Goal: Task Accomplishment & Management: Use online tool/utility

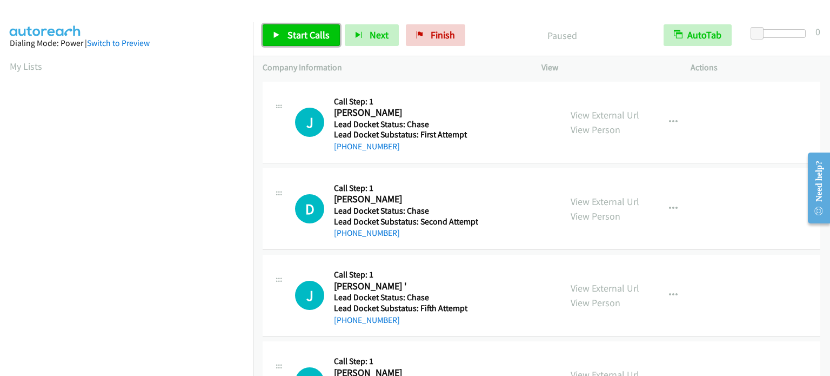
click at [314, 32] on span "Start Calls" at bounding box center [309, 35] width 42 height 12
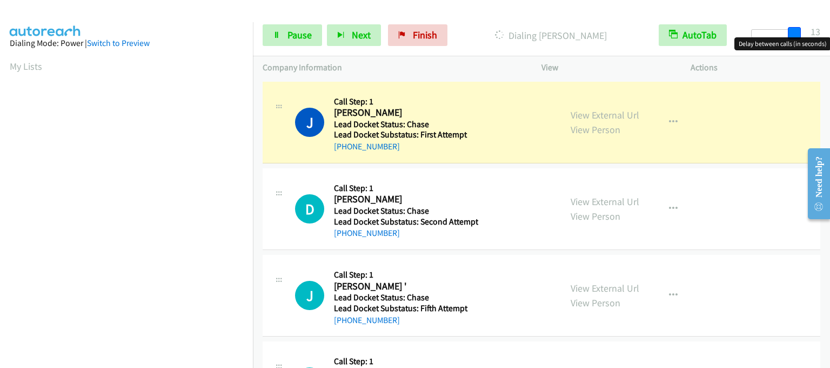
drag, startPoint x: 759, startPoint y: 30, endPoint x: 800, endPoint y: 32, distance: 41.1
click at [800, 32] on span at bounding box center [794, 33] width 13 height 13
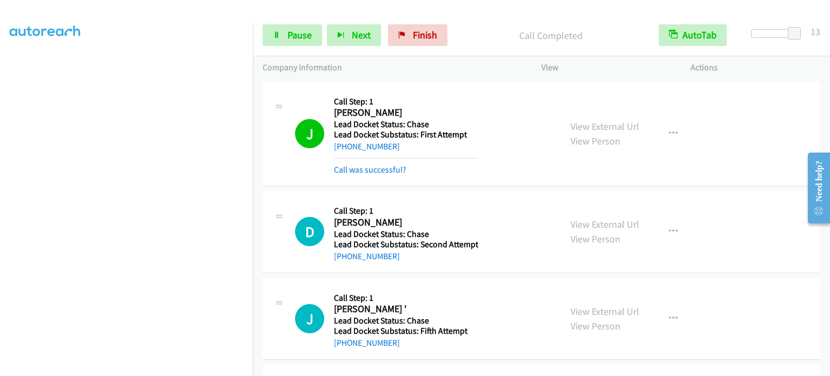
scroll to position [15, 0]
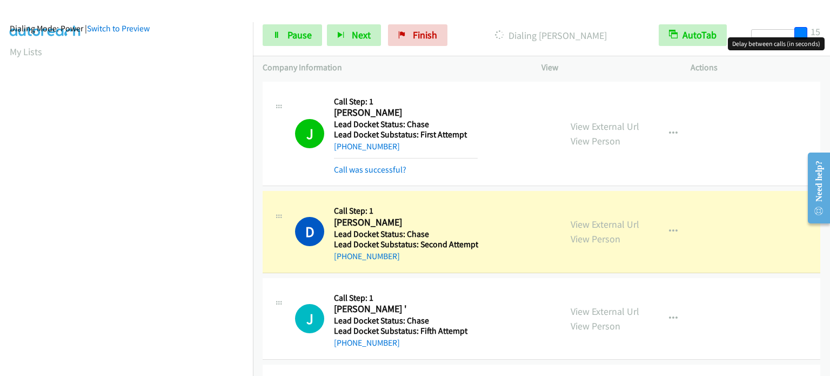
drag, startPoint x: 795, startPoint y: 34, endPoint x: 803, endPoint y: 35, distance: 7.6
click at [803, 35] on span at bounding box center [801, 33] width 13 height 13
click at [292, 38] on span "Pause" at bounding box center [300, 35] width 24 height 12
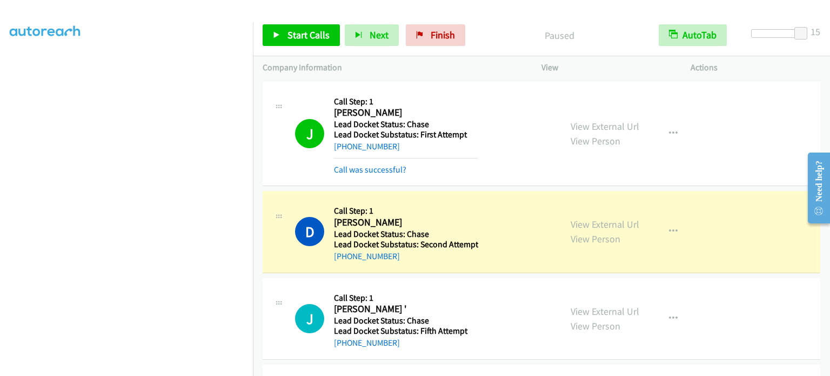
scroll to position [231, 0]
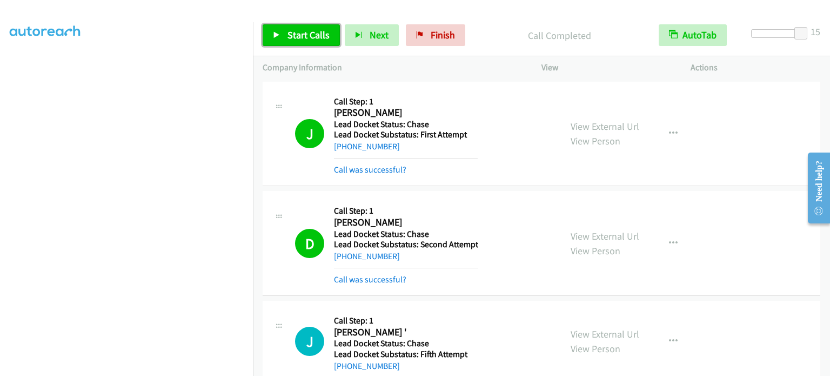
click at [317, 38] on span "Start Calls" at bounding box center [309, 35] width 42 height 12
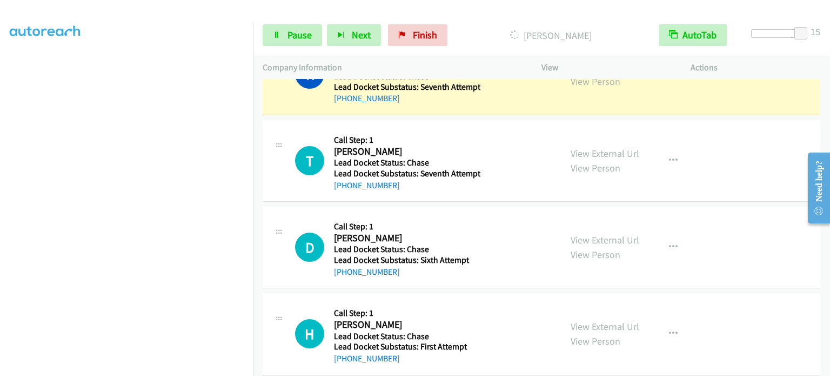
scroll to position [497, 0]
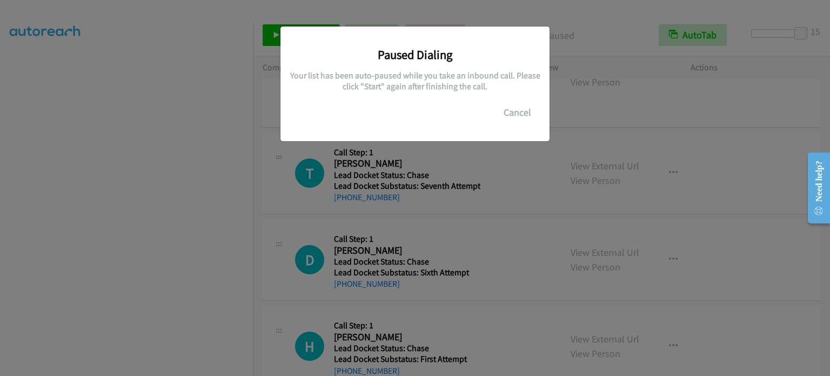
click at [591, 165] on div "Paused Dialing Your list has been auto-paused while you take an inbound call. P…" at bounding box center [415, 193] width 830 height 366
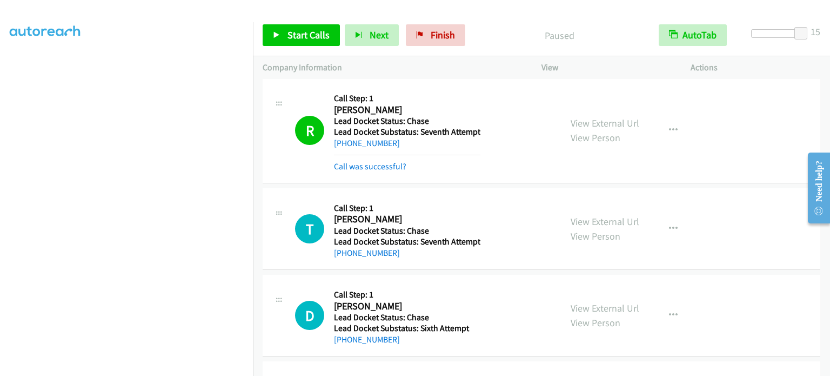
scroll to position [389, 0]
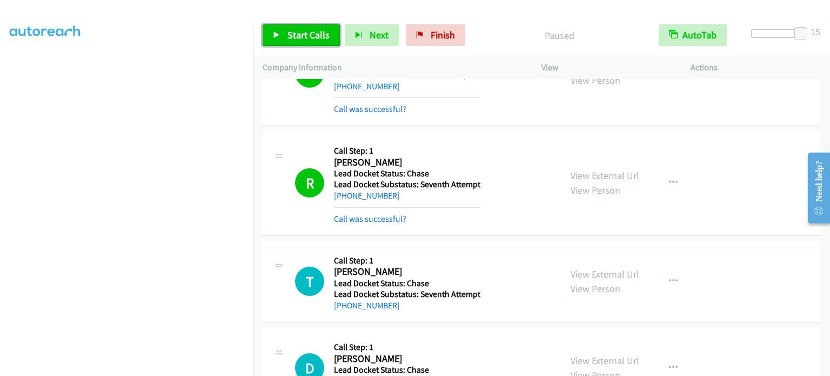
click at [298, 38] on span "Start Calls" at bounding box center [309, 35] width 42 height 12
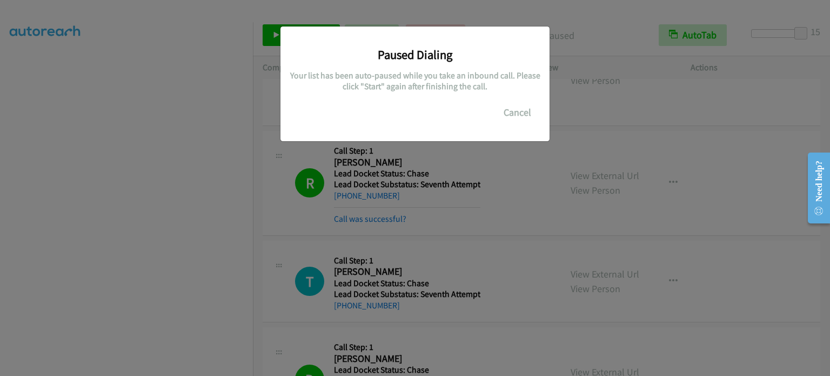
scroll to position [231, 0]
click at [649, 125] on div "Paused Dialing Your list has been auto-paused while you take an inbound call. P…" at bounding box center [415, 193] width 830 height 366
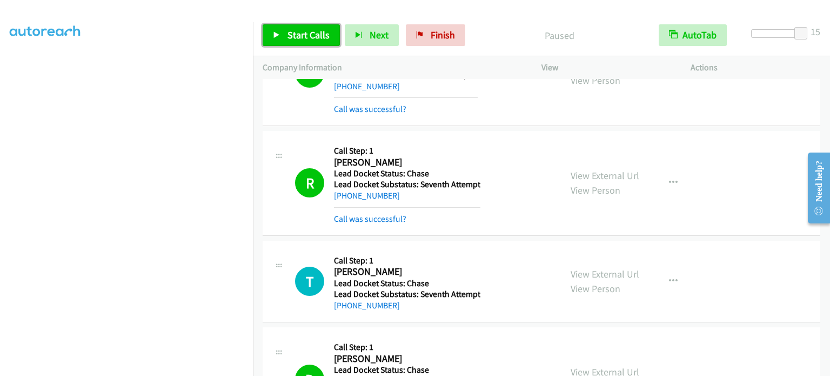
click at [305, 38] on span "Start Calls" at bounding box center [309, 35] width 42 height 12
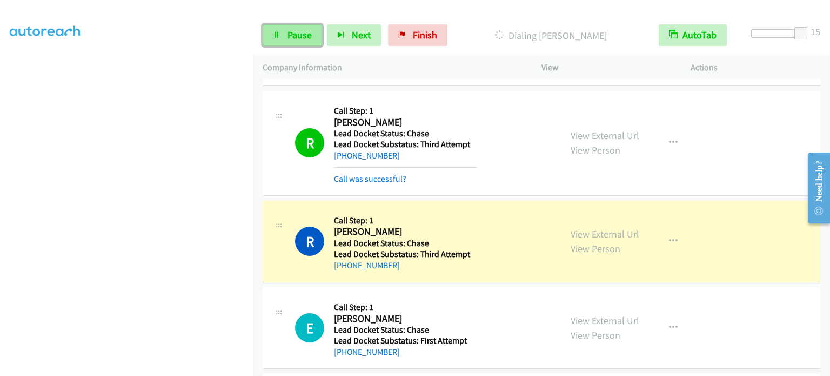
click at [300, 39] on span "Pause" at bounding box center [300, 35] width 24 height 12
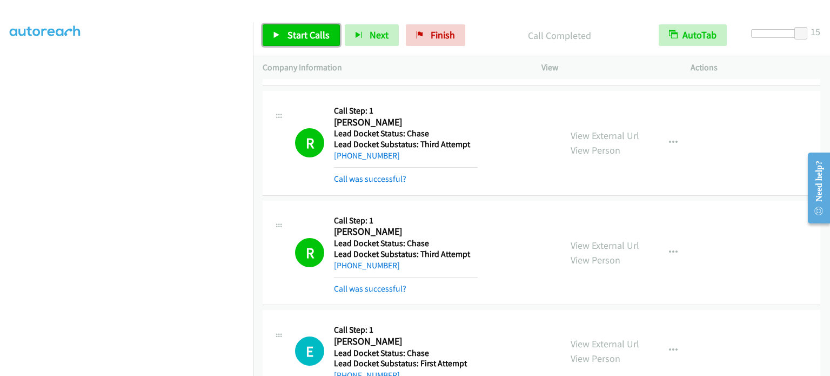
click at [318, 37] on span "Start Calls" at bounding box center [309, 35] width 42 height 12
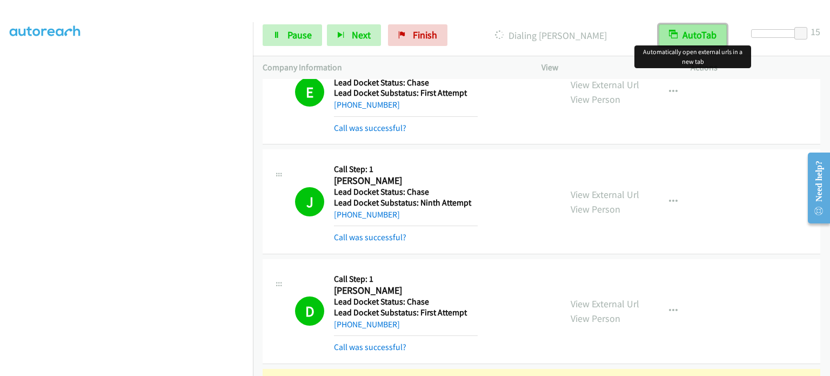
click at [681, 35] on button "AutoTab" at bounding box center [693, 35] width 68 height 22
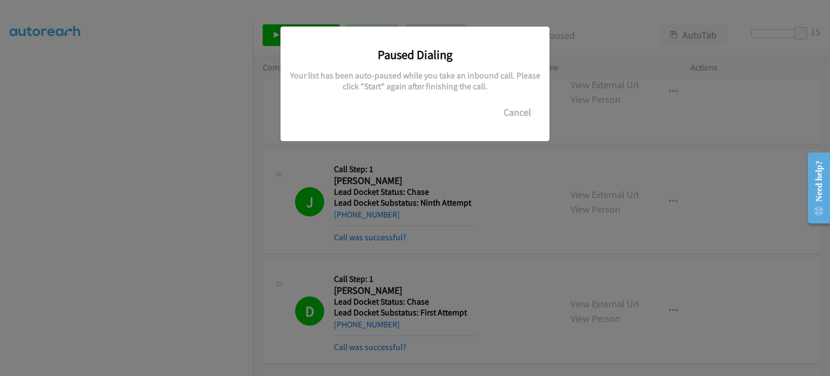
click at [541, 280] on div "Paused Dialing Your list has been auto-paused while you take an inbound call. P…" at bounding box center [415, 193] width 830 height 366
click at [489, 171] on div "Paused Dialing Your list has been auto-paused while you take an inbound call. P…" at bounding box center [415, 193] width 830 height 366
click at [454, 14] on div "Paused Dialing Your list has been auto-paused while you take an inbound call. P…" at bounding box center [415, 193] width 830 height 366
click at [476, 182] on div "Paused Dialing Your list has been auto-paused while you take an inbound call. P…" at bounding box center [415, 193] width 830 height 366
click at [514, 110] on button "Cancel" at bounding box center [518, 113] width 48 height 22
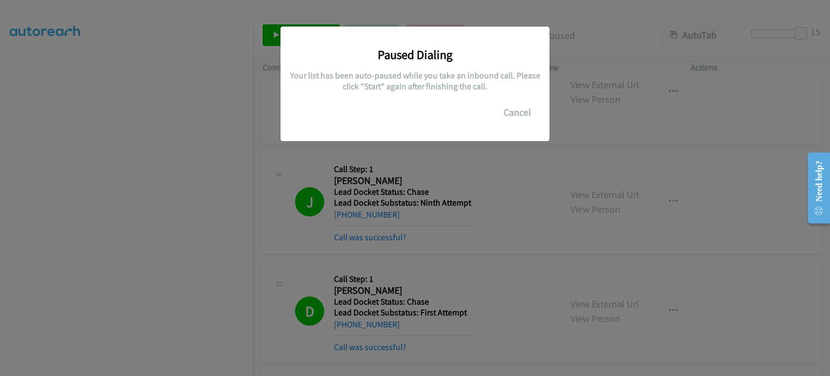
click at [597, 21] on div "Paused Dialing Your list has been auto-paused while you take an inbound call. P…" at bounding box center [415, 193] width 830 height 366
click at [202, 178] on div "Paused Dialing Your list has been auto-paused while you take an inbound call. P…" at bounding box center [415, 193] width 830 height 366
click at [515, 110] on button "Cancel" at bounding box center [518, 113] width 48 height 22
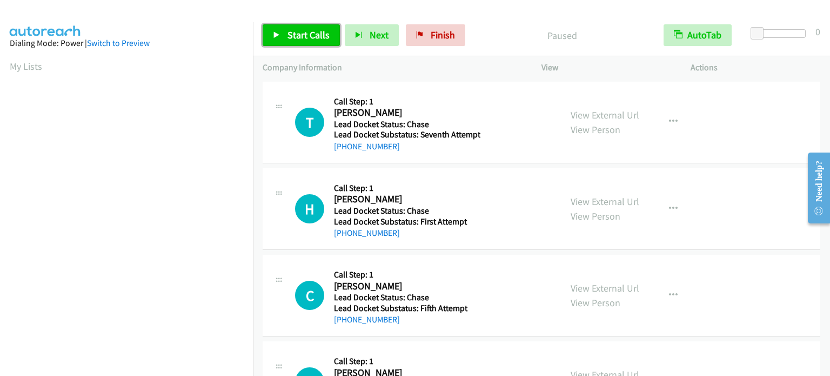
click at [285, 39] on link "Start Calls" at bounding box center [301, 35] width 77 height 22
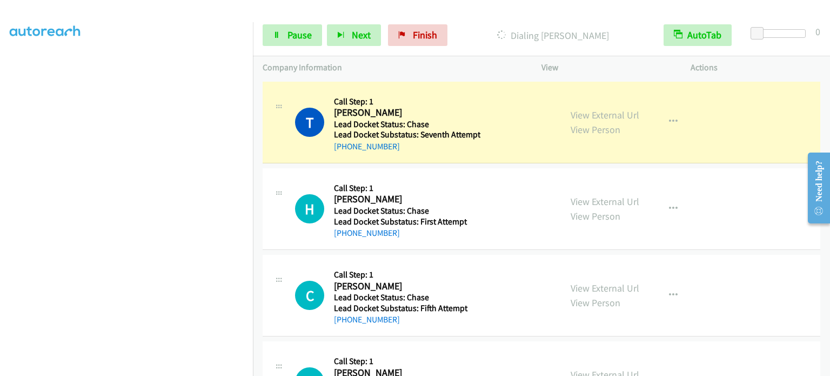
scroll to position [231, 0]
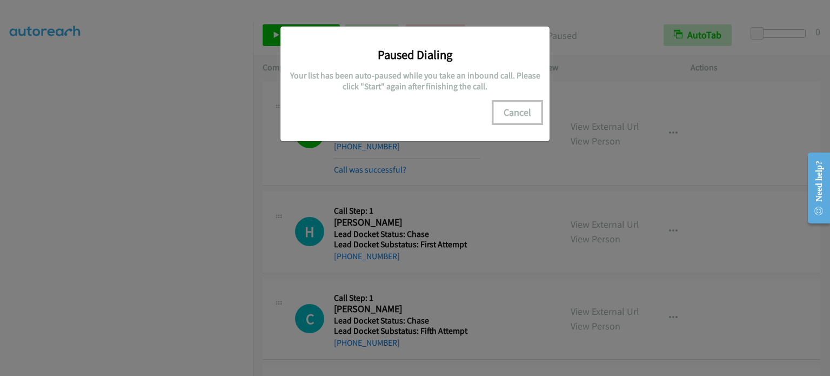
click at [528, 110] on button "Cancel" at bounding box center [518, 113] width 48 height 22
click at [566, 74] on div "Paused Dialing Your list has been auto-paused while you take an inbound call. P…" at bounding box center [415, 193] width 830 height 366
click at [515, 112] on button "Cancel" at bounding box center [518, 113] width 48 height 22
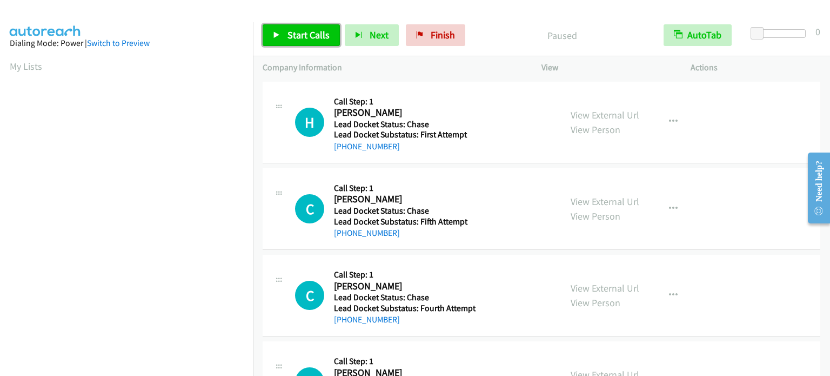
click at [303, 31] on span "Start Calls" at bounding box center [309, 35] width 42 height 12
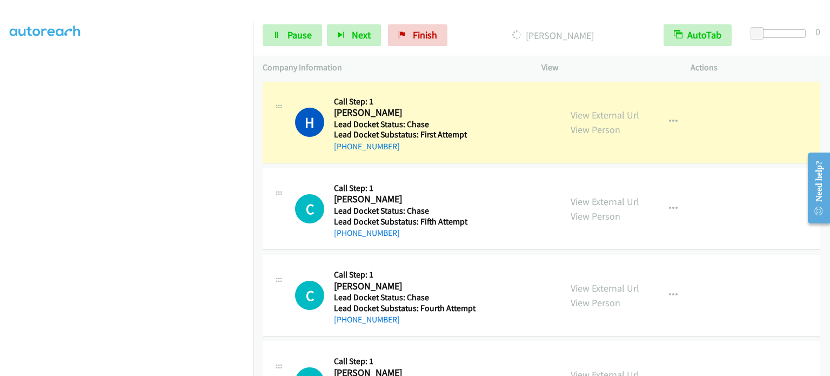
scroll to position [231, 0]
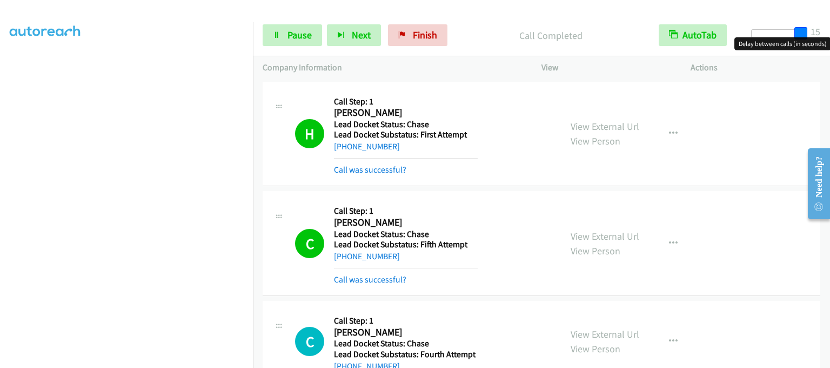
drag, startPoint x: 761, startPoint y: 33, endPoint x: 822, endPoint y: 32, distance: 60.6
click at [821, 32] on div "Start Calls Pause Next Finish Call Completed AutoTab AutoTab 15" at bounding box center [541, 36] width 577 height 42
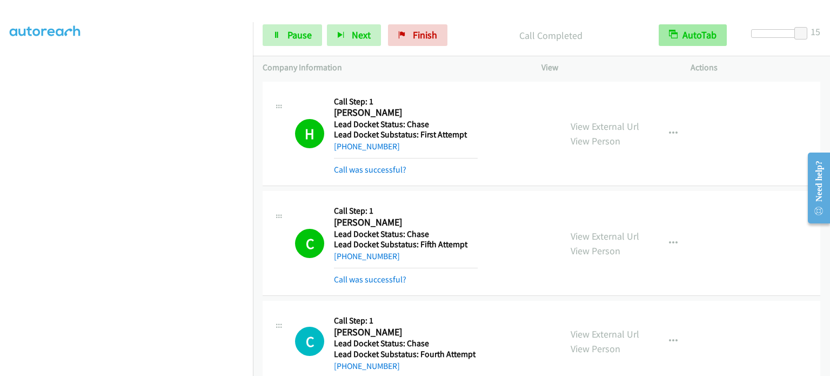
drag, startPoint x: 655, startPoint y: 23, endPoint x: 665, endPoint y: 28, distance: 10.2
click at [656, 24] on div "Start Calls Pause Next Finish Call Completed AutoTab AutoTab 15" at bounding box center [541, 36] width 577 height 42
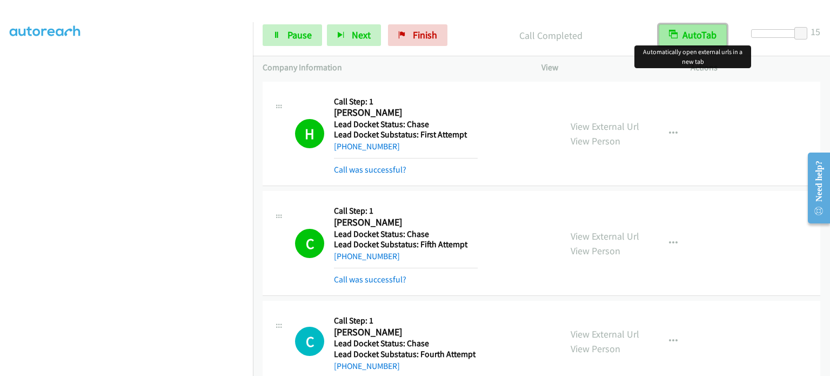
click at [672, 31] on icon "button" at bounding box center [673, 35] width 9 height 9
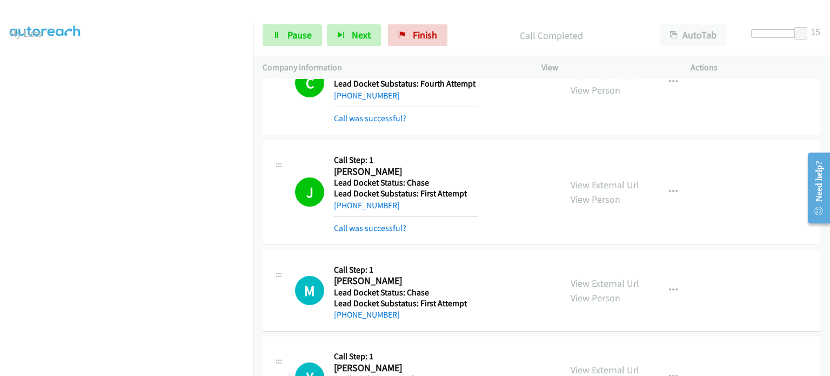
scroll to position [15, 0]
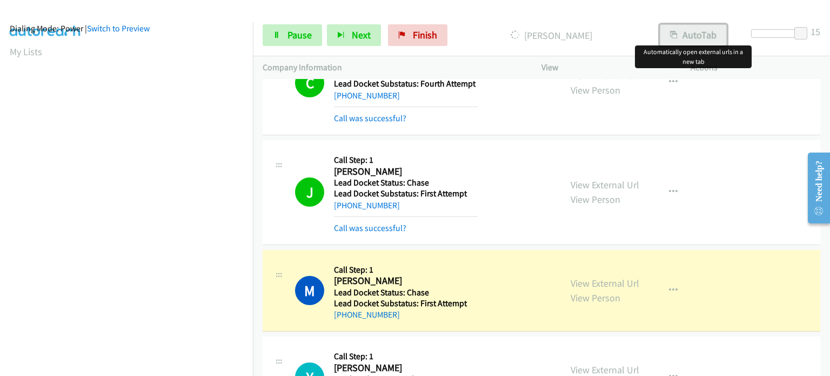
click at [705, 36] on button "AutoTab" at bounding box center [693, 35] width 67 height 22
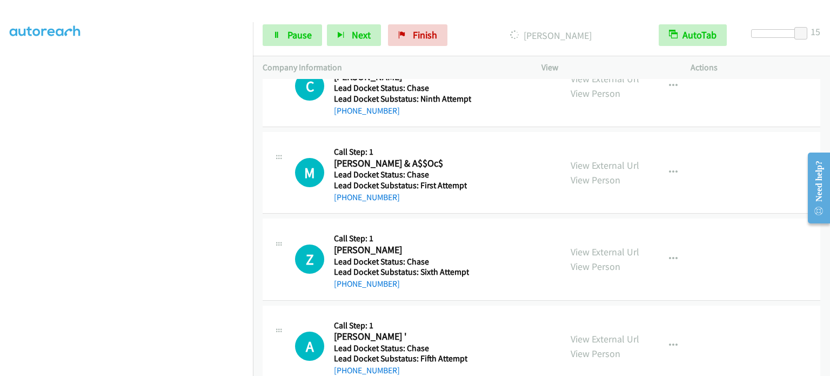
scroll to position [1762, 0]
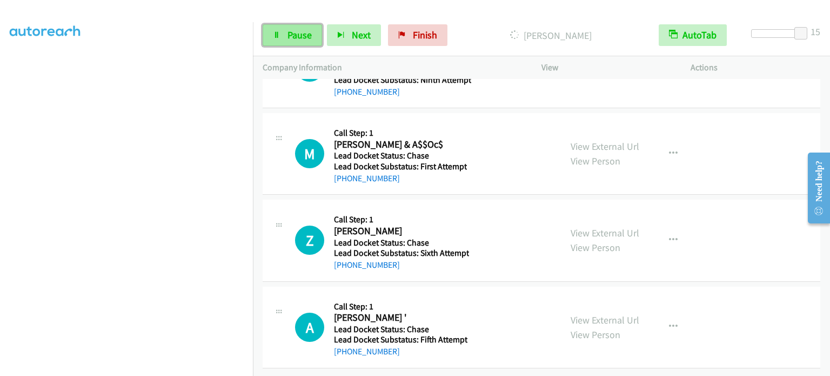
click at [301, 36] on span "Pause" at bounding box center [300, 35] width 24 height 12
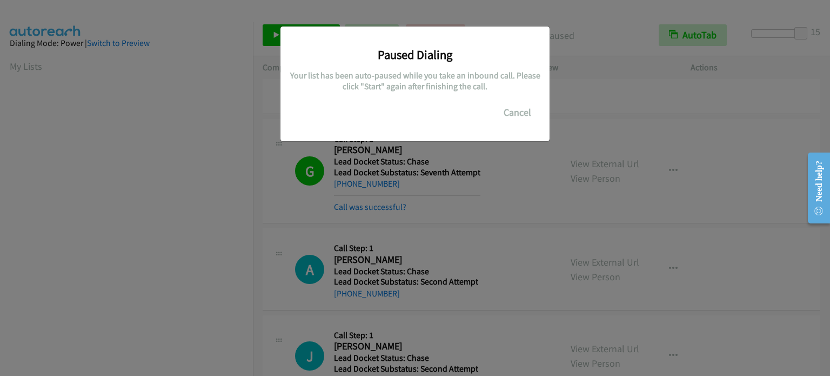
scroll to position [231, 0]
click at [64, 178] on div "Paused Dialing Your list has been auto-paused while you take an inbound call. P…" at bounding box center [415, 193] width 830 height 366
click at [48, 135] on div "Paused Dialing Your list has been auto-paused while you take an inbound call. P…" at bounding box center [415, 193] width 830 height 366
click at [199, 244] on div "Paused Dialing Your list has been auto-paused while you take an inbound call. P…" at bounding box center [415, 193] width 830 height 366
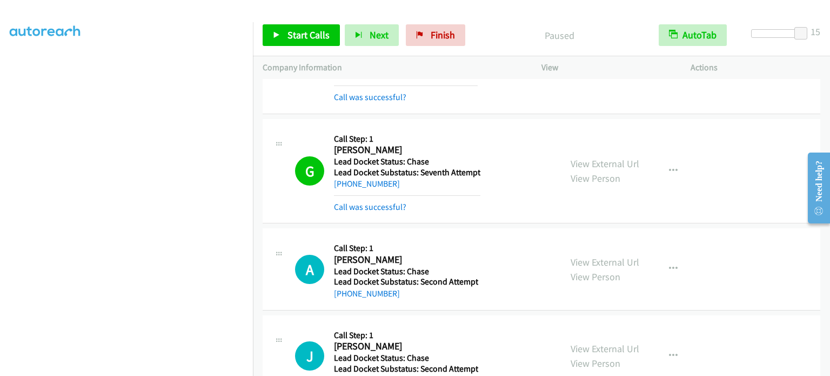
scroll to position [123, 0]
click at [293, 41] on link "Start Calls" at bounding box center [301, 35] width 77 height 22
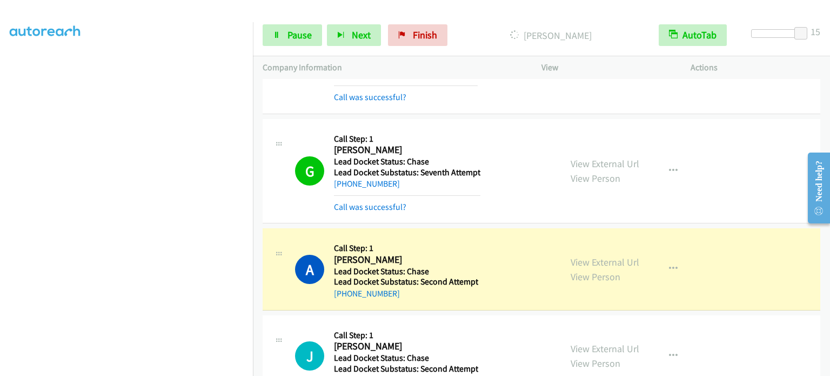
scroll to position [231, 0]
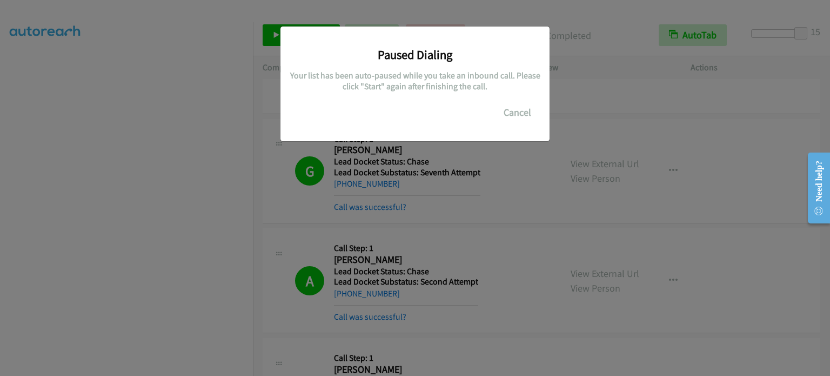
click at [569, 61] on div "Paused Dialing Your list has been auto-paused while you take an inbound call. P…" at bounding box center [415, 193] width 830 height 366
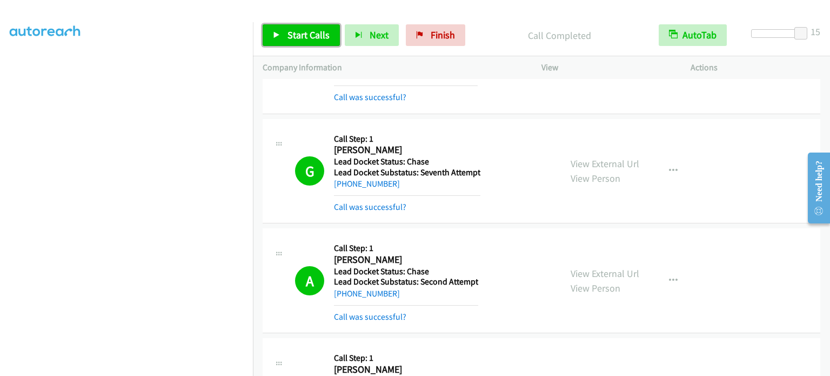
click at [294, 34] on span "Start Calls" at bounding box center [309, 35] width 42 height 12
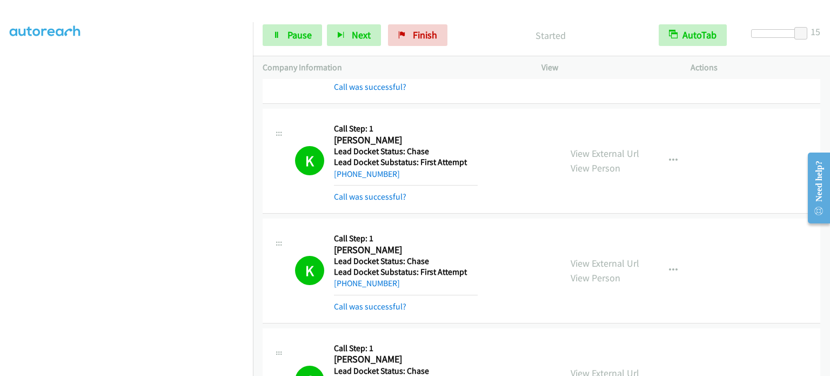
scroll to position [843, 0]
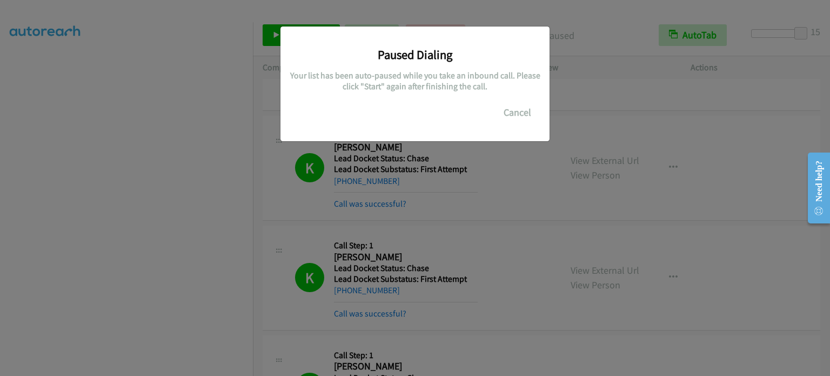
click at [467, 190] on div "Paused Dialing Your list has been auto-paused while you take an inbound call. P…" at bounding box center [415, 193] width 830 height 366
click at [504, 184] on div "Paused Dialing Your list has been auto-paused while you take an inbound call. P…" at bounding box center [415, 193] width 830 height 366
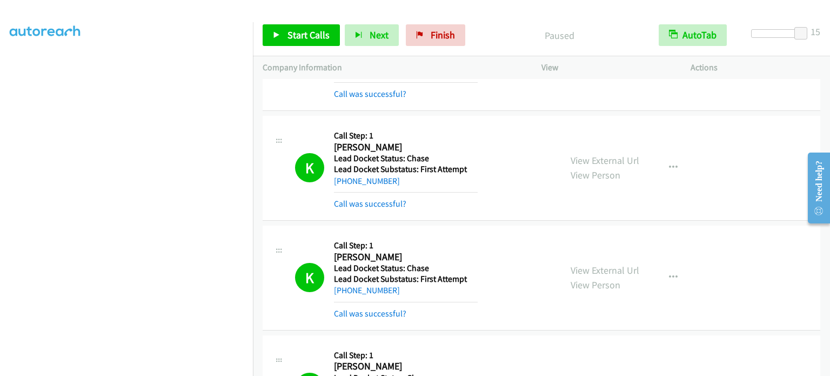
scroll to position [123, 0]
click at [300, 37] on span "Start Calls" at bounding box center [309, 35] width 42 height 12
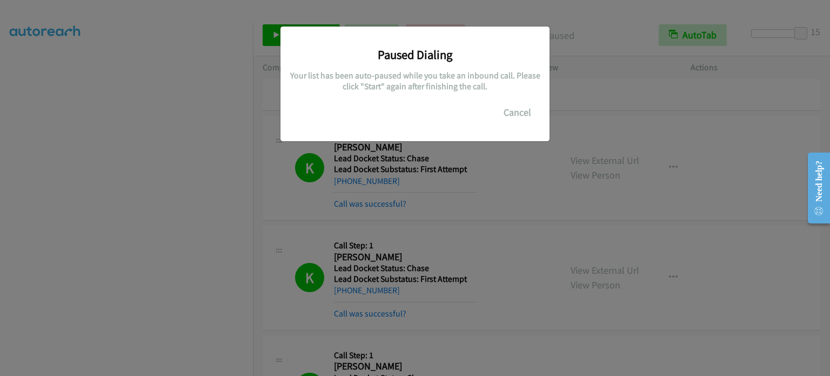
scroll to position [231, 0]
click at [510, 179] on div "Paused Dialing Your list has been auto-paused while you take an inbound call. P…" at bounding box center [415, 193] width 830 height 366
click at [562, 75] on div "Paused Dialing Your list has been auto-paused while you take an inbound call. P…" at bounding box center [415, 193] width 830 height 366
click at [517, 114] on button "Cancel" at bounding box center [518, 113] width 48 height 22
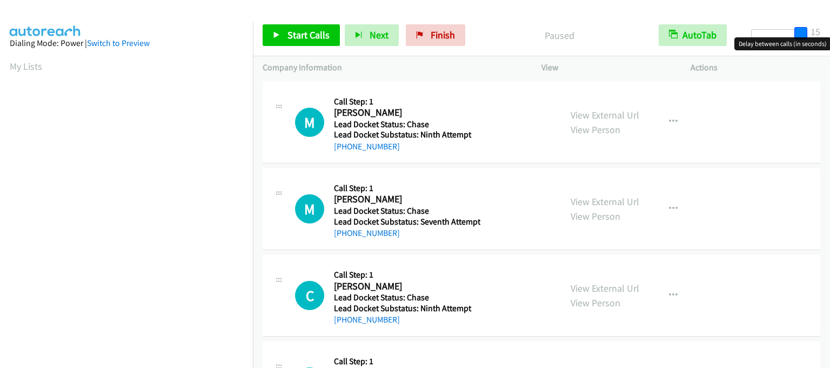
drag, startPoint x: 757, startPoint y: 32, endPoint x: 830, endPoint y: 33, distance: 73.0
click at [830, 33] on div "Start Calls Pause Next Finish Paused AutoTab AutoTab 15" at bounding box center [541, 36] width 577 height 42
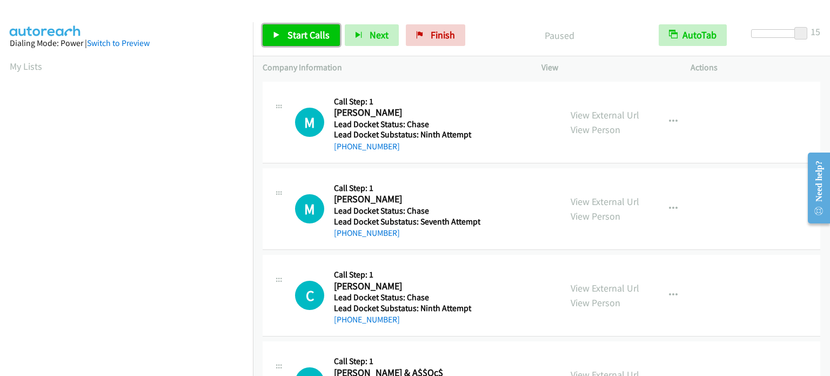
click at [288, 38] on span "Start Calls" at bounding box center [309, 35] width 42 height 12
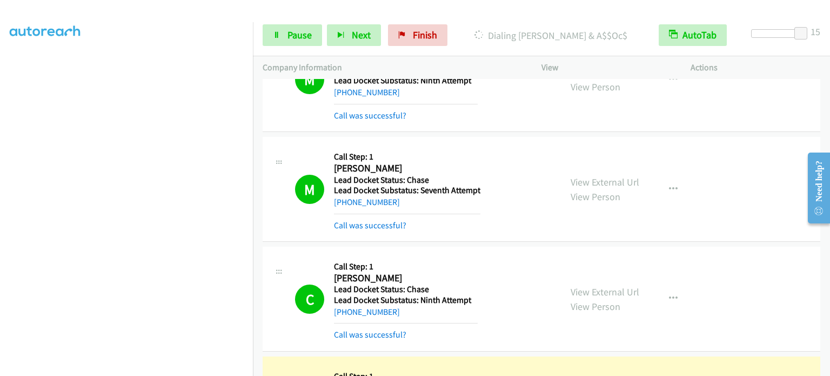
scroll to position [177, 0]
click at [291, 34] on span "Pause" at bounding box center [300, 35] width 24 height 12
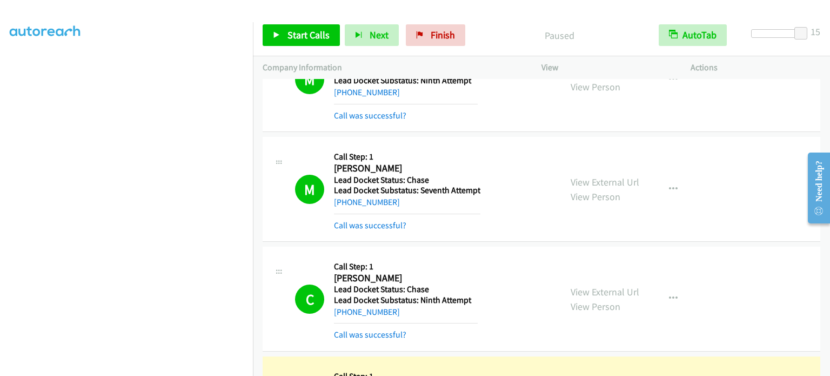
scroll to position [231, 0]
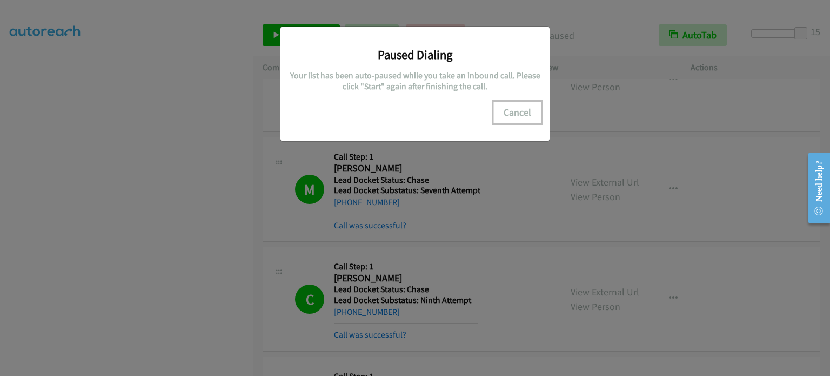
click at [523, 108] on button "Cancel" at bounding box center [518, 113] width 48 height 22
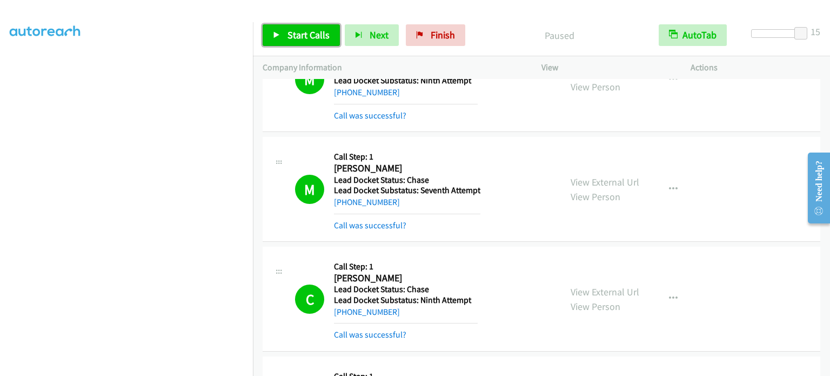
click at [309, 32] on span "Start Calls" at bounding box center [309, 35] width 42 height 12
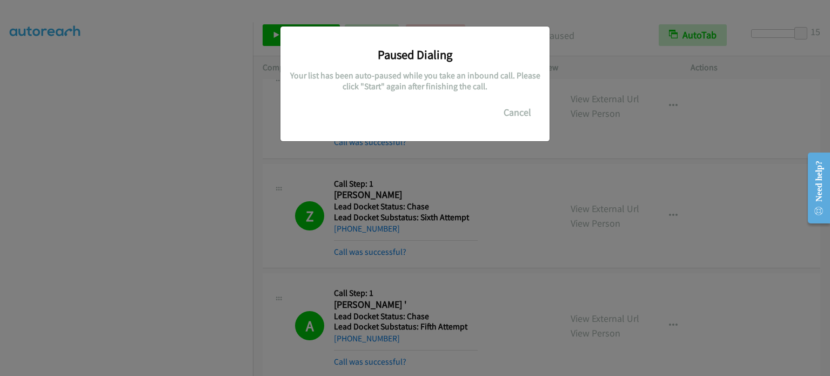
click at [538, 190] on div "Paused Dialing Your list has been auto-paused while you take an inbound call. P…" at bounding box center [415, 193] width 830 height 366
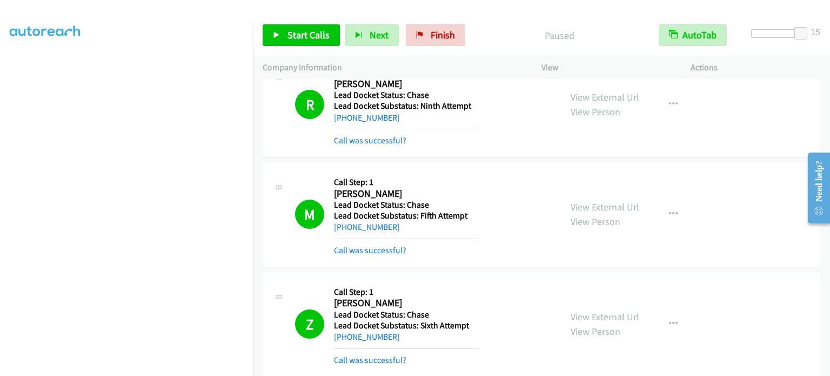
scroll to position [798, 0]
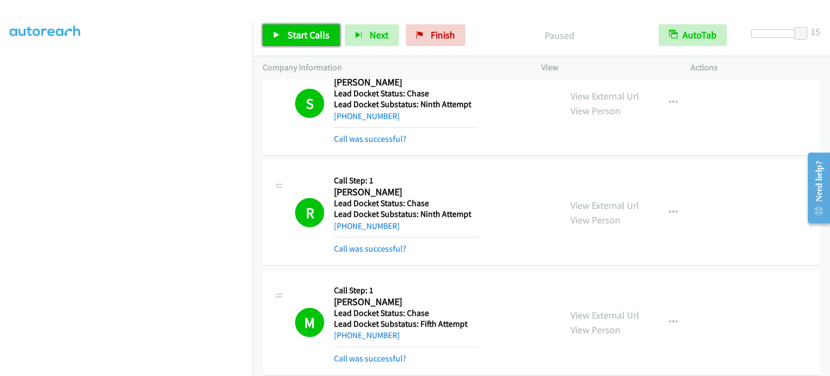
click at [303, 30] on span "Start Calls" at bounding box center [309, 35] width 42 height 12
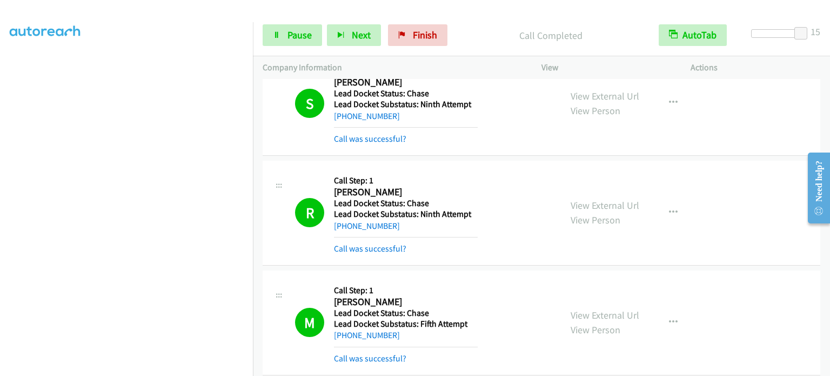
scroll to position [0, 0]
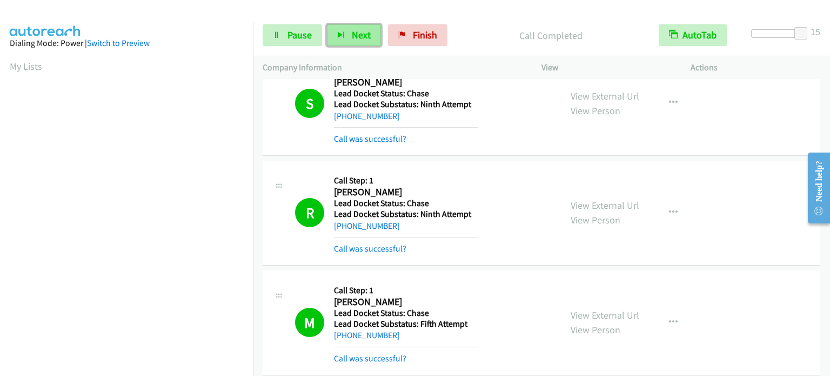
click at [352, 32] on span "Next" at bounding box center [361, 35] width 19 height 12
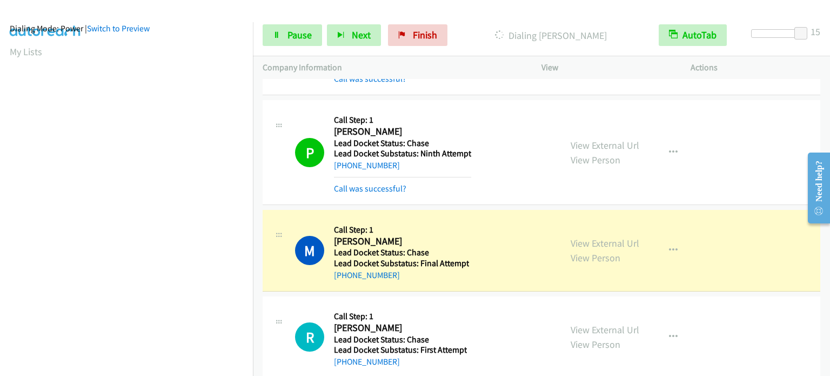
scroll to position [231, 0]
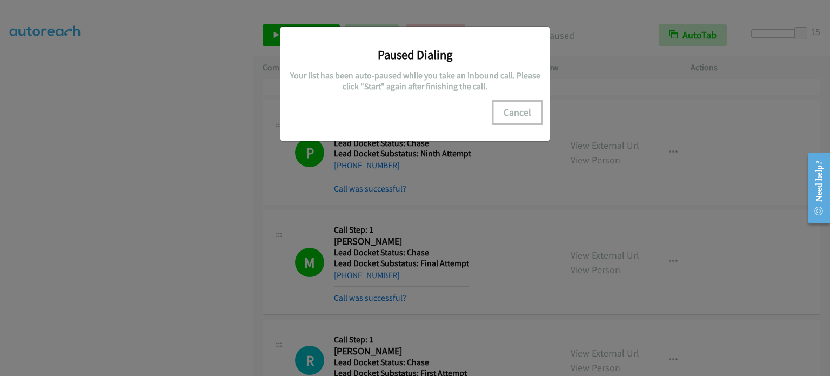
click at [522, 110] on button "Cancel" at bounding box center [518, 113] width 48 height 22
click at [601, 37] on div "Paused Dialing Your list has been auto-paused while you take an inbound call. P…" at bounding box center [415, 193] width 830 height 366
click at [511, 109] on button "Cancel" at bounding box center [518, 113] width 48 height 22
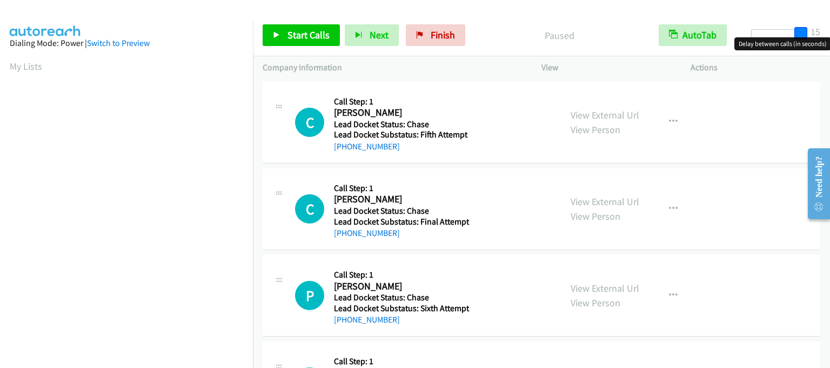
drag, startPoint x: 762, startPoint y: 29, endPoint x: 828, endPoint y: 29, distance: 66.0
click at [828, 29] on div "Start Calls Pause Next Finish Paused AutoTab AutoTab 15" at bounding box center [541, 36] width 577 height 42
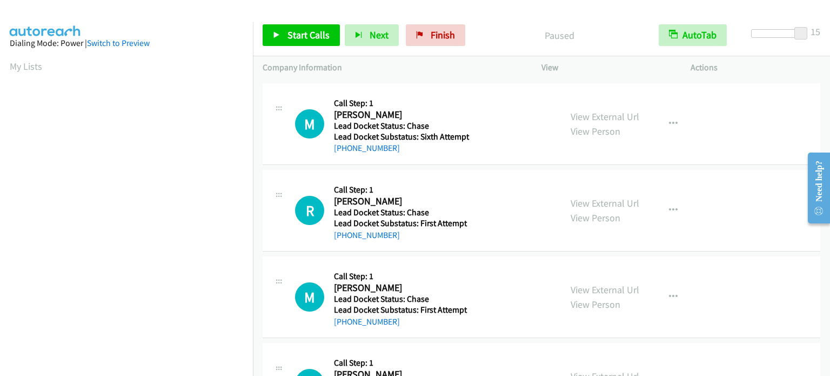
scroll to position [649, 0]
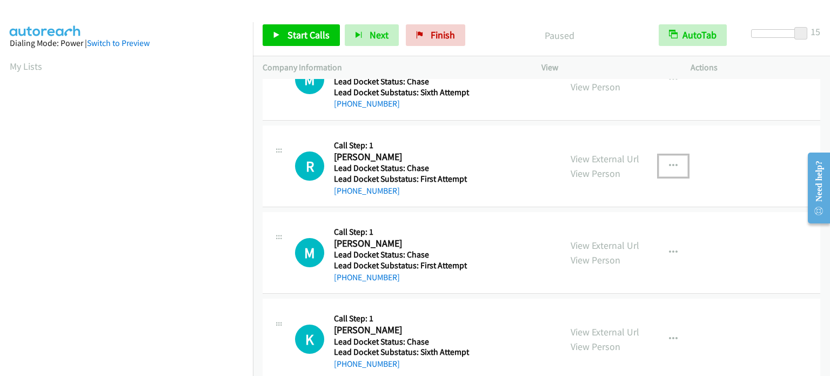
click at [669, 166] on icon "button" at bounding box center [673, 166] width 9 height 9
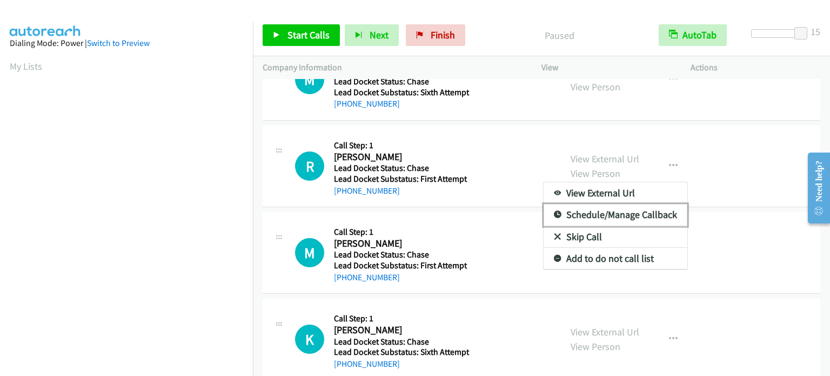
click at [594, 211] on link "Schedule/Manage Callback" at bounding box center [616, 215] width 144 height 22
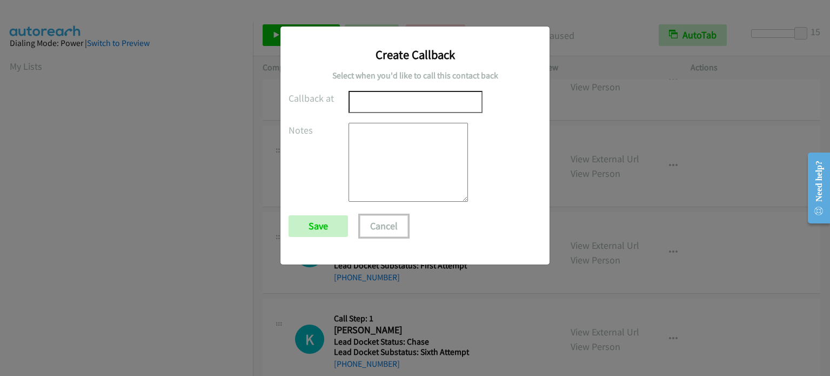
click at [375, 221] on button "Cancel" at bounding box center [384, 226] width 48 height 22
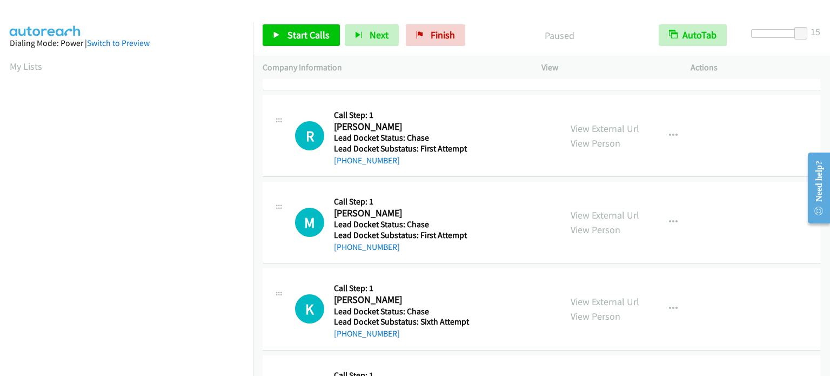
scroll to position [679, 0]
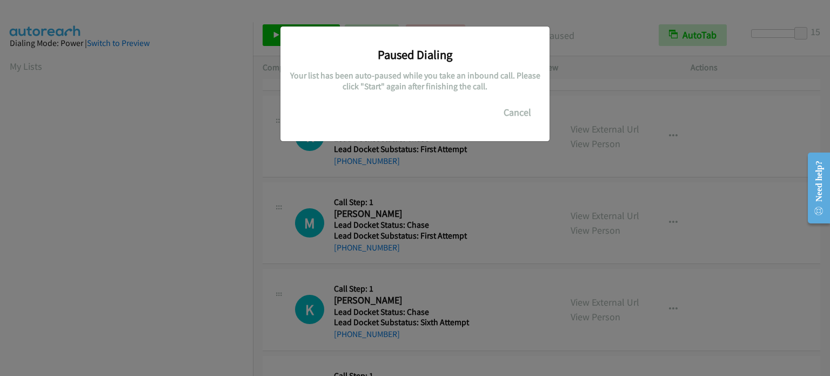
click at [586, 77] on div "Paused Dialing Your list has been auto-paused while you take an inbound call. P…" at bounding box center [415, 193] width 830 height 366
click at [513, 112] on button "Cancel" at bounding box center [518, 113] width 48 height 22
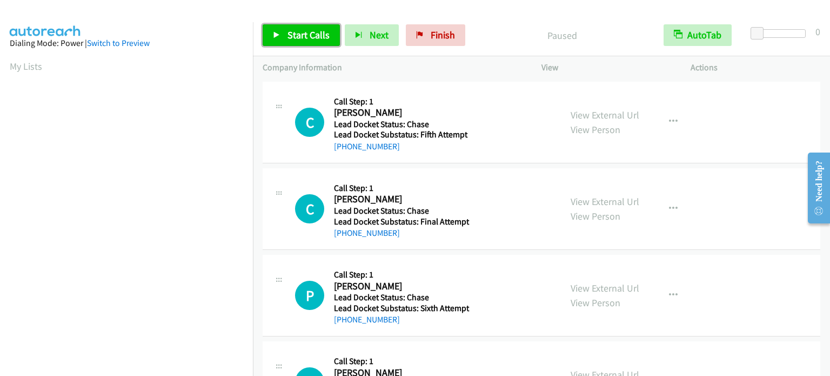
click at [316, 39] on span "Start Calls" at bounding box center [309, 35] width 42 height 12
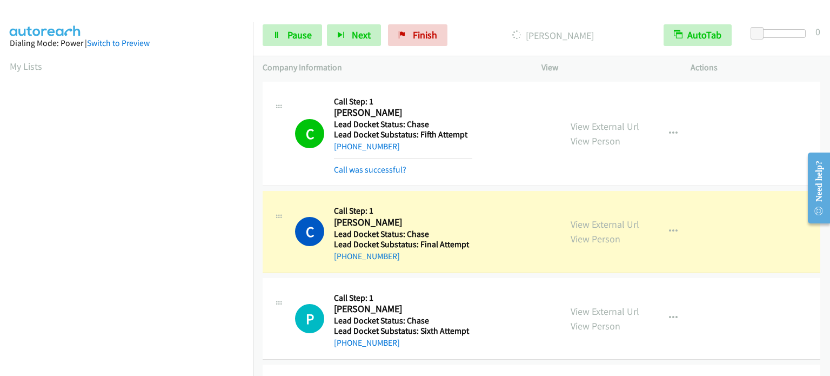
scroll to position [231, 0]
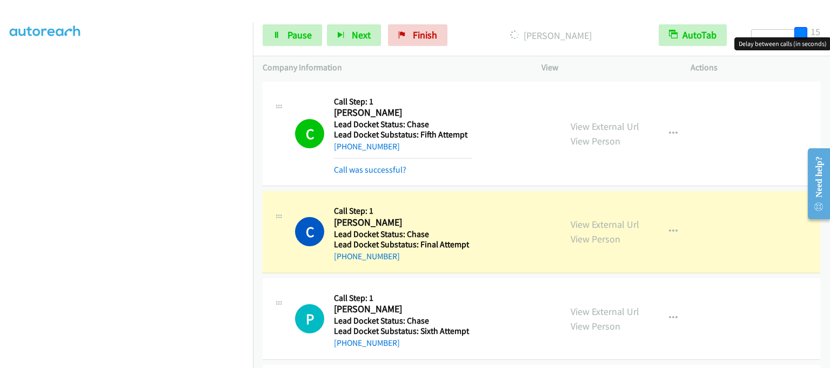
drag, startPoint x: 764, startPoint y: 36, endPoint x: 830, endPoint y: 34, distance: 66.6
click at [830, 34] on html "Start Calls Pause Next Finish [PERSON_NAME] AutoTab AutoTab 15 Company Informat…" at bounding box center [415, 25] width 830 height 51
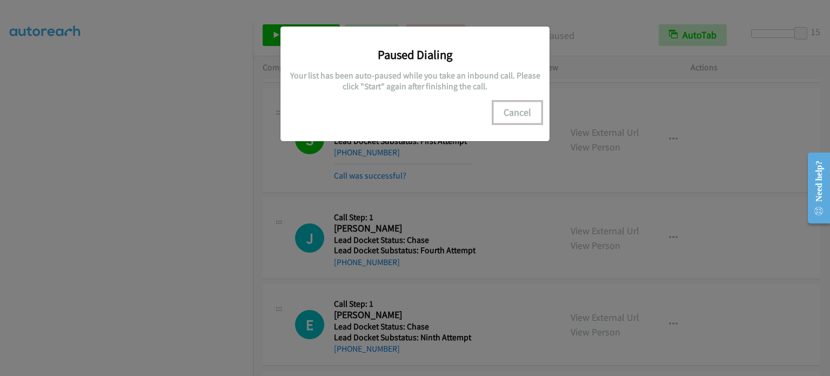
click at [517, 113] on button "Cancel" at bounding box center [518, 113] width 48 height 22
click at [607, 91] on div "Paused Dialing Your list has been auto-paused while you take an inbound call. P…" at bounding box center [415, 193] width 830 height 366
